Goal: Information Seeking & Learning: Learn about a topic

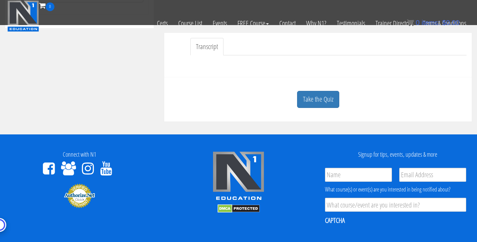
scroll to position [166, 0]
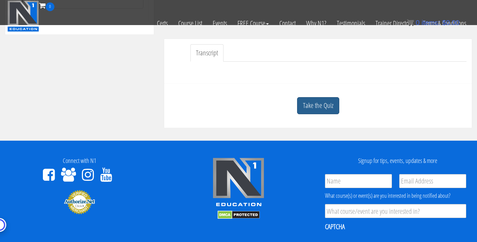
click at [316, 105] on link "Take the Quiz" at bounding box center [318, 105] width 42 height 17
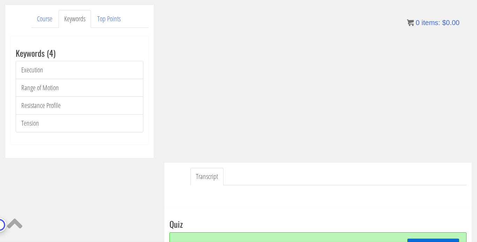
scroll to position [87, 0]
click at [28, 122] on link "Tension" at bounding box center [80, 123] width 128 height 18
click at [41, 104] on link "Resistance Profile" at bounding box center [80, 105] width 128 height 18
click at [42, 90] on link "Range of Motion" at bounding box center [80, 87] width 128 height 18
click at [35, 71] on link "Execution" at bounding box center [80, 70] width 128 height 18
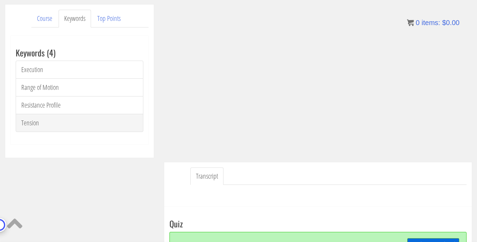
click at [36, 122] on link "Tension" at bounding box center [80, 123] width 128 height 18
click at [33, 120] on link "Tension" at bounding box center [80, 123] width 128 height 18
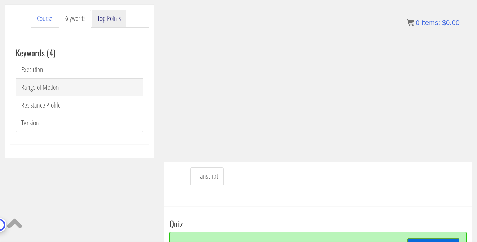
drag, startPoint x: 43, startPoint y: 88, endPoint x: 93, endPoint y: 23, distance: 81.5
click at [43, 88] on link "Range of Motion" at bounding box center [80, 87] width 128 height 18
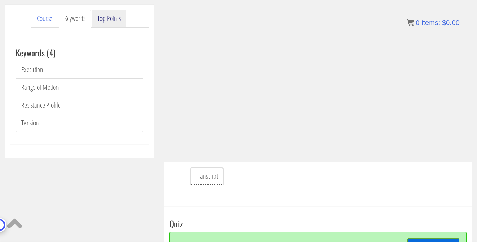
click at [206, 176] on link "Transcript" at bounding box center [206, 177] width 33 height 18
click at [109, 20] on link "Top Points" at bounding box center [109, 19] width 35 height 18
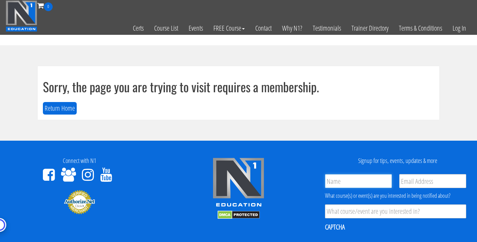
click at [358, 188] on body "Skip to content Toggle navigation 0 Certs Course List Events FREE Course Course…" at bounding box center [238, 176] width 477 height 353
click at [458, 26] on bdi "$ 0.00" at bounding box center [450, 23] width 17 height 8
click at [359, 180] on input "Name *" at bounding box center [358, 181] width 67 height 14
click at [467, 26] on link "Log In" at bounding box center [459, 28] width 24 height 34
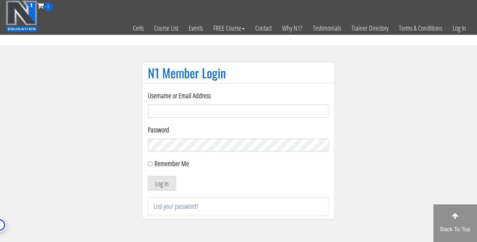
click at [173, 112] on input "Username or Email Address" at bounding box center [238, 111] width 181 height 13
type input "joe@joedowdell.com"
click at [157, 167] on label "Remember Me" at bounding box center [171, 163] width 35 height 9
click at [152, 166] on input "Remember Me" at bounding box center [150, 164] width 5 height 5
checkbox input "true"
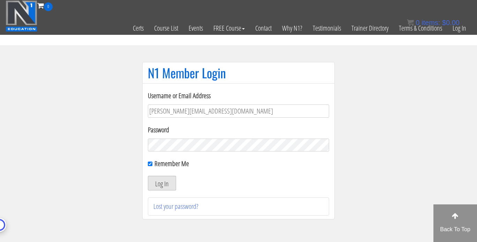
click at [162, 185] on button "Log In" at bounding box center [162, 183] width 28 height 15
click at [209, 178] on div "Log In" at bounding box center [238, 183] width 181 height 15
click at [175, 177] on button "Log In" at bounding box center [162, 183] width 28 height 15
click at [145, 197] on div "Username or Email Address joe@joedowdell.com Password Remember Me Log In Lost y…" at bounding box center [238, 151] width 192 height 137
click at [158, 187] on button "Log In" at bounding box center [162, 183] width 28 height 15
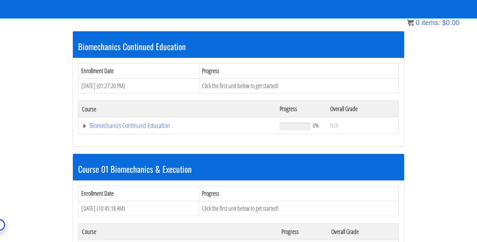
scroll to position [118, 0]
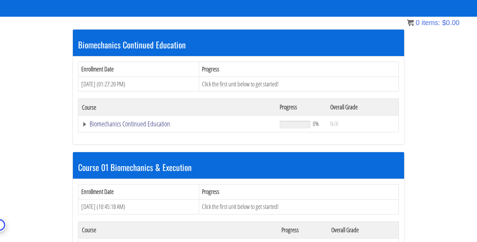
click at [92, 124] on link "Biomechanics Continued Education" at bounding box center [177, 124] width 191 height 7
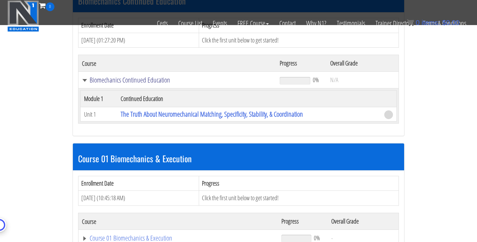
scroll to position [330, 0]
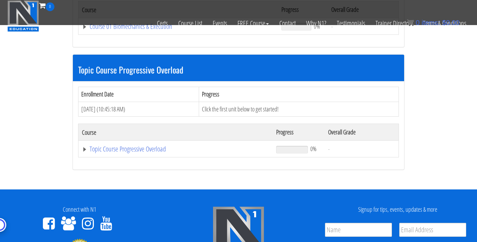
drag, startPoint x: 475, startPoint y: 166, endPoint x: 482, endPoint y: 120, distance: 46.4
click at [477, 120] on html "Skip to content Toggle navigation 0 Certs Course List Events FREE Course Course…" at bounding box center [238, 35] width 477 height 731
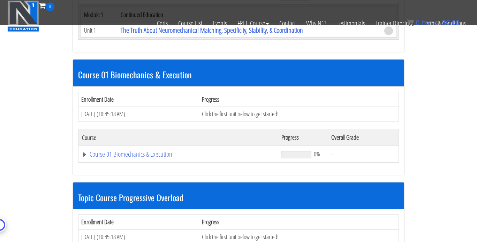
scroll to position [183, 0]
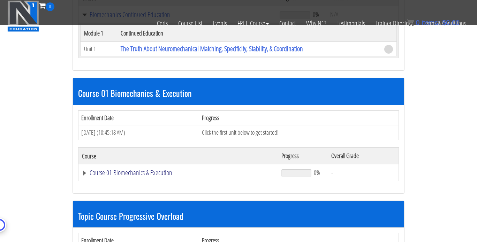
click at [83, 170] on link "Course 01 Biomechanics & Execution" at bounding box center [178, 172] width 192 height 7
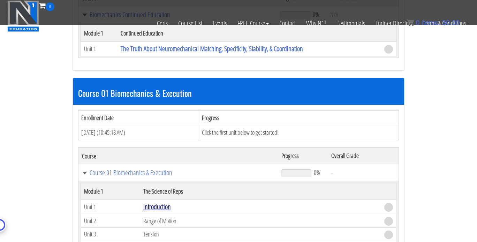
click at [157, 208] on link "Introduction" at bounding box center [157, 206] width 28 height 9
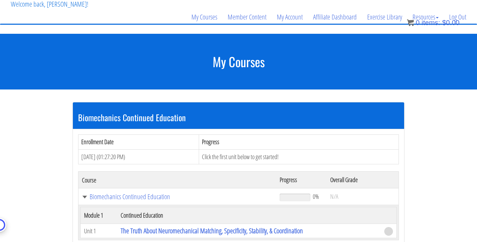
scroll to position [45, 0]
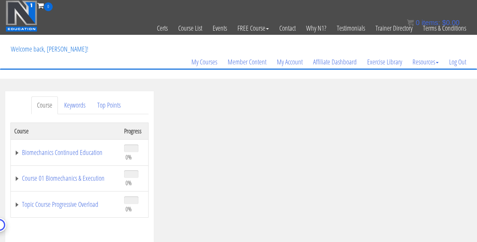
click at [53, 158] on td "Biomechanics Continued Education" at bounding box center [66, 152] width 110 height 26
click at [16, 182] on td "Course 01 Biomechanics & Execution" at bounding box center [66, 179] width 110 height 26
click at [16, 180] on link "Course 01 Biomechanics & Execution" at bounding box center [65, 178] width 103 height 7
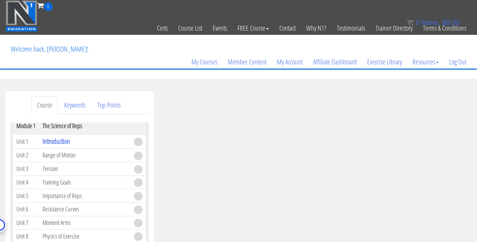
scroll to position [74, 0]
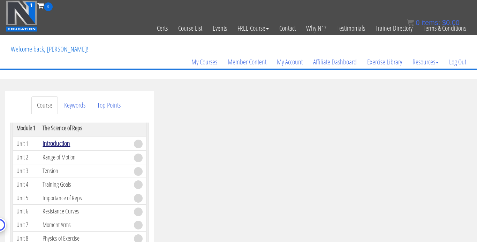
click at [56, 144] on link "Introduction" at bounding box center [57, 143] width 28 height 9
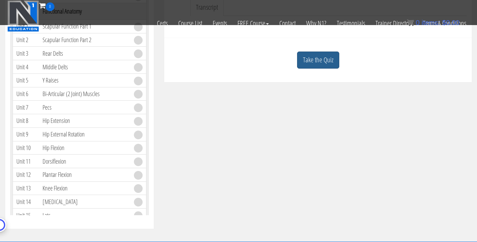
click at [312, 55] on link "Take the Quiz" at bounding box center [318, 60] width 42 height 17
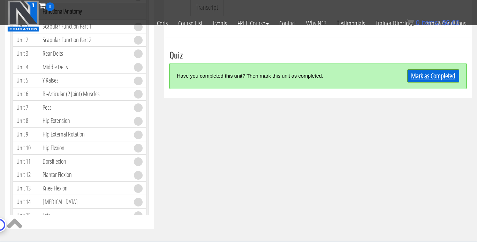
click at [417, 72] on link "Mark as Completed" at bounding box center [433, 75] width 52 height 13
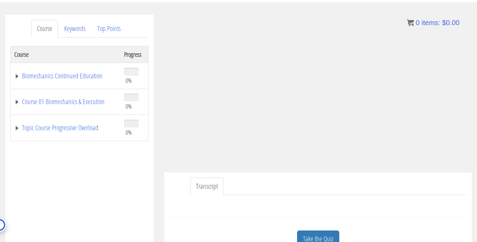
scroll to position [73, 0]
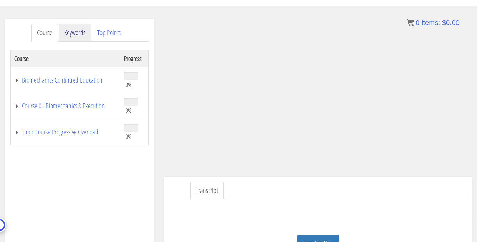
click at [77, 30] on link "Keywords" at bounding box center [75, 33] width 32 height 18
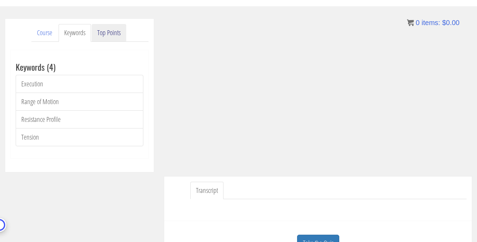
click at [113, 39] on link "Top Points" at bounding box center [109, 33] width 35 height 18
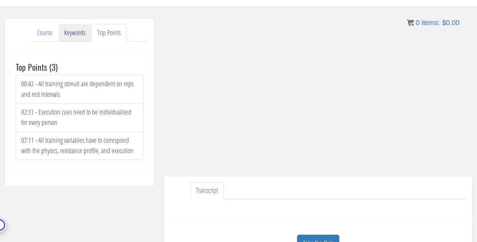
click at [70, 30] on link "Keywords" at bounding box center [75, 33] width 32 height 18
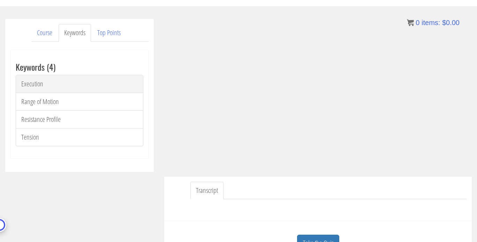
click at [37, 88] on link "Execution" at bounding box center [80, 84] width 128 height 18
click at [40, 31] on link "Course" at bounding box center [44, 33] width 26 height 18
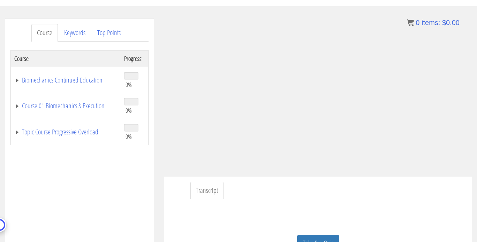
click at [17, 109] on td "Course 01 Biomechanics & Execution" at bounding box center [66, 106] width 110 height 26
click at [17, 107] on link "Course 01 Biomechanics & Execution" at bounding box center [65, 105] width 103 height 7
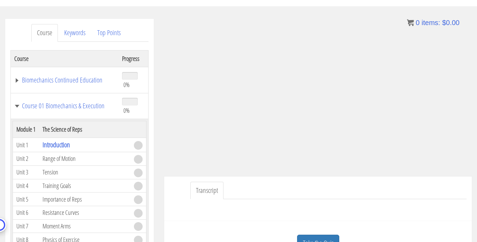
click at [48, 157] on td "Range of Motion" at bounding box center [84, 159] width 91 height 14
click at [23, 160] on td "Unit 2" at bounding box center [26, 159] width 26 height 14
click at [63, 150] on td "Introduction" at bounding box center [84, 145] width 91 height 14
click at [88, 143] on td "Introduction" at bounding box center [84, 145] width 91 height 14
click at [130, 148] on td at bounding box center [138, 145] width 16 height 14
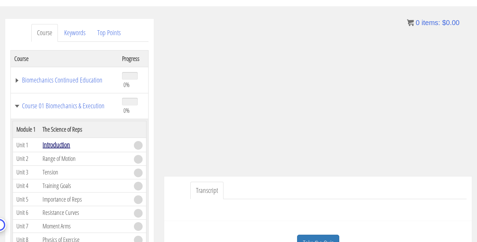
click at [60, 145] on link "Introduction" at bounding box center [57, 144] width 28 height 9
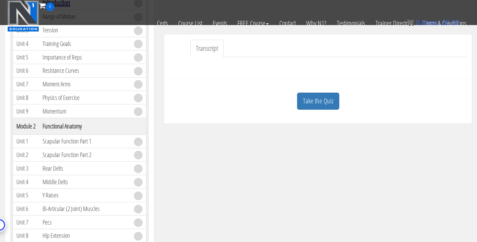
scroll to position [185, 0]
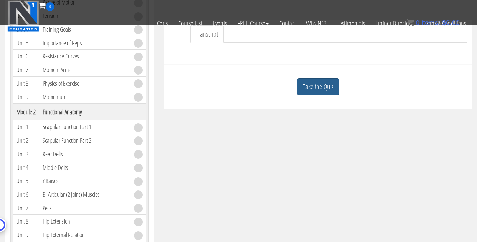
click at [321, 86] on link "Take the Quiz" at bounding box center [318, 86] width 42 height 17
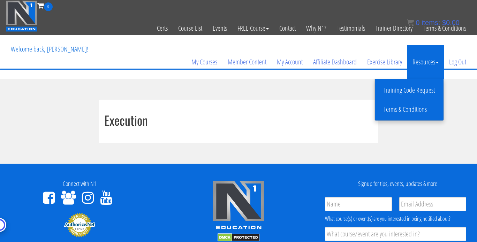
click at [417, 63] on link "Resources" at bounding box center [425, 61] width 37 height 33
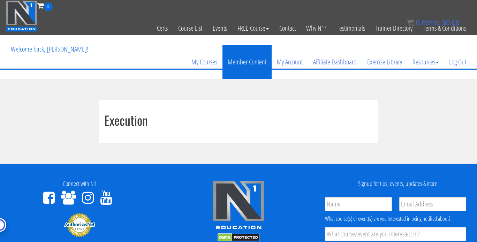
click at [244, 63] on link "Member Content" at bounding box center [246, 61] width 49 height 33
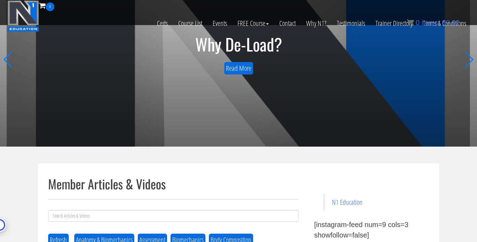
scroll to position [33, 0]
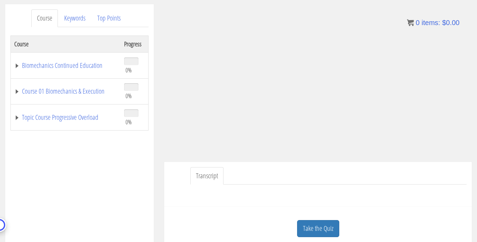
scroll to position [91, 0]
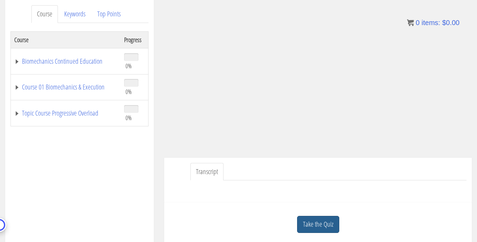
click at [337, 226] on link "Take the Quiz" at bounding box center [318, 224] width 42 height 17
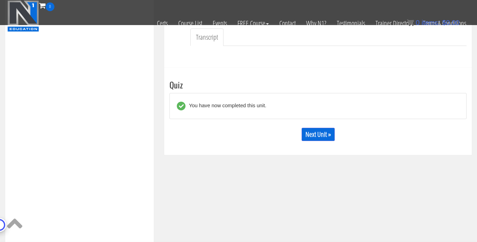
scroll to position [183, 0]
click at [314, 134] on link "Next Unit »" at bounding box center [318, 133] width 33 height 13
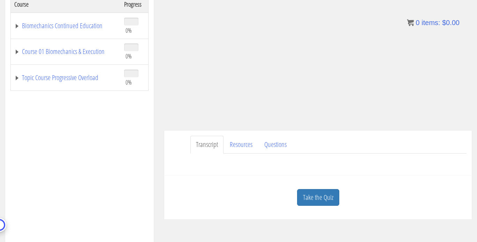
scroll to position [123, 0]
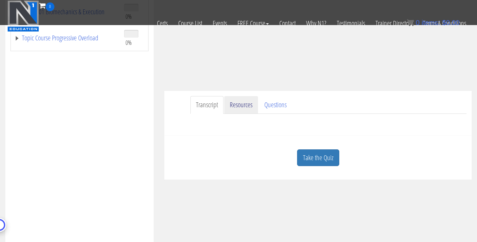
click at [240, 101] on link "Resources" at bounding box center [241, 105] width 34 height 18
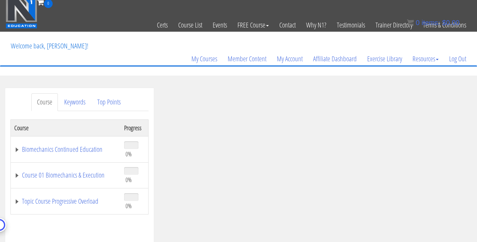
scroll to position [2, 0]
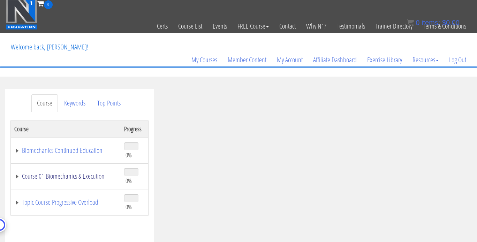
click at [19, 176] on link "Course 01 Biomechanics & Execution" at bounding box center [65, 176] width 103 height 7
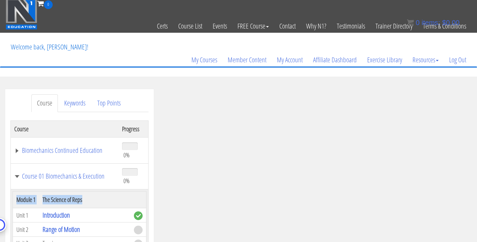
drag, startPoint x: 91, startPoint y: 198, endPoint x: 13, endPoint y: 202, distance: 78.9
click at [13, 202] on tr "Module 1 The Science of Reps" at bounding box center [80, 200] width 134 height 17
click at [43, 201] on th "The Science of Reps" at bounding box center [84, 200] width 91 height 17
drag, startPoint x: 43, startPoint y: 201, endPoint x: 82, endPoint y: 202, distance: 39.4
click at [82, 202] on th "The Science of Reps" at bounding box center [84, 200] width 91 height 17
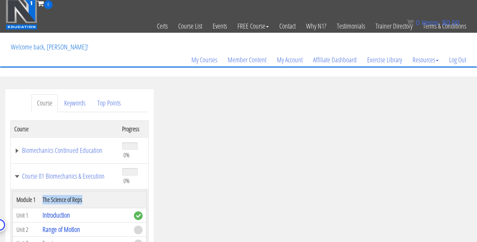
copy th "The Science of Reps"
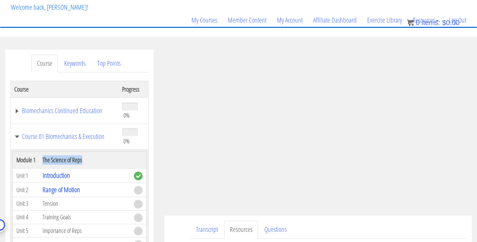
scroll to position [69, 0]
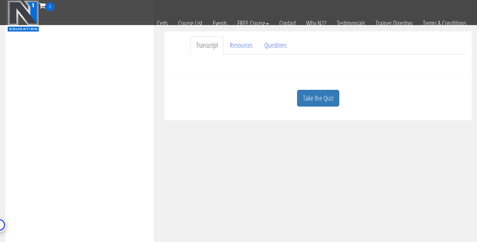
scroll to position [181, 0]
click at [252, 51] on link "Resources" at bounding box center [241, 47] width 34 height 18
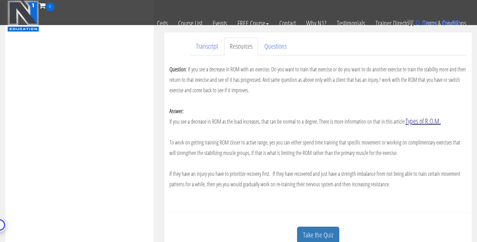
click at [429, 121] on link "Types of R.O.M." at bounding box center [422, 120] width 35 height 9
